Goal: Book appointment/travel/reservation

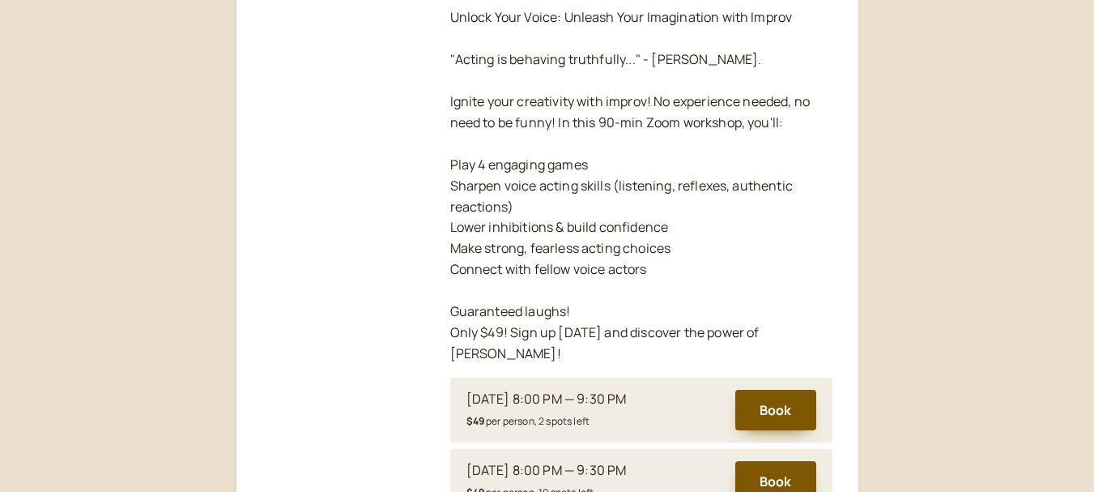
scroll to position [401, 0]
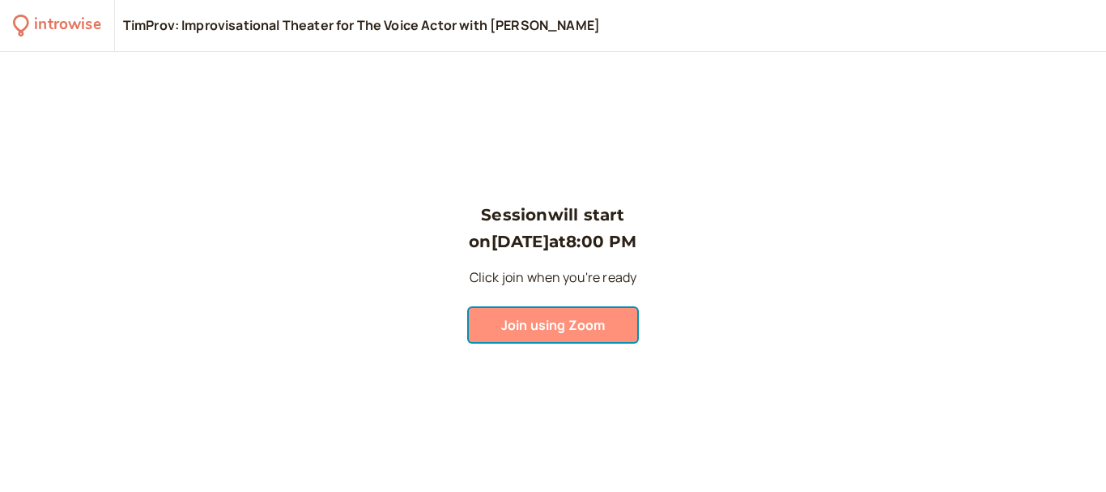
click at [545, 321] on span "Join using Zoom" at bounding box center [553, 325] width 104 height 18
